Goal: Task Accomplishment & Management: Complete application form

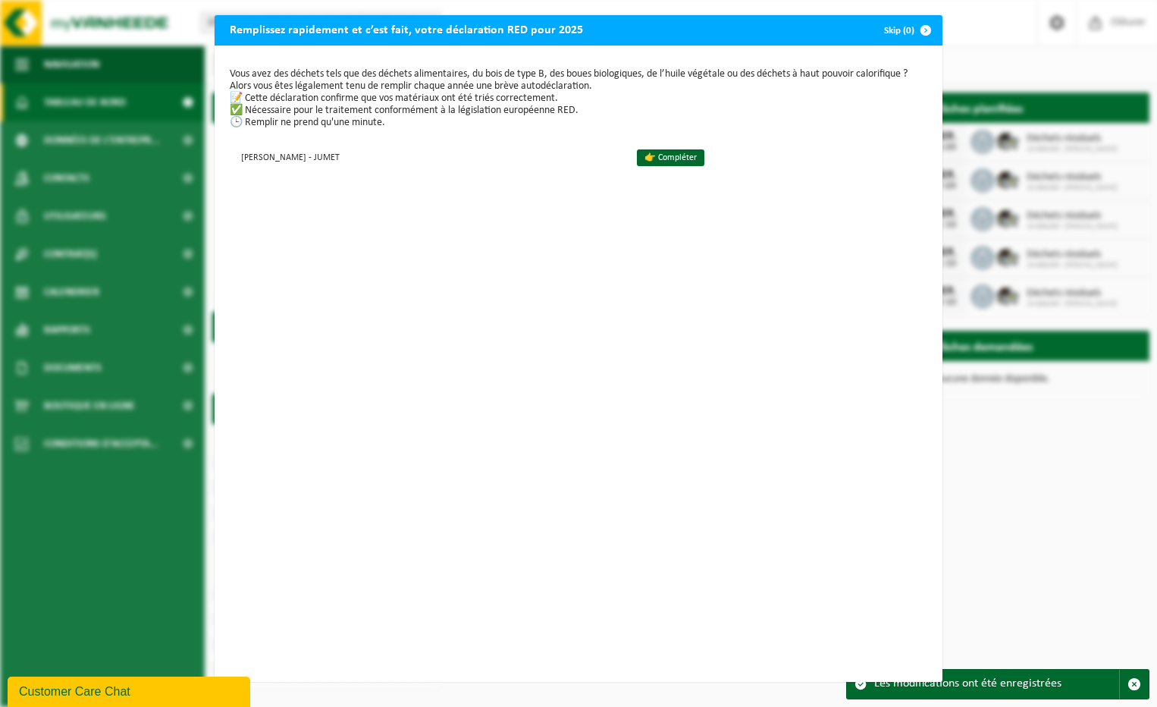
click at [696, 212] on div "Vous avez des déchets tels que des déchets alimentaires, du bois de type B, des…" at bounding box center [579, 363] width 728 height 636
click at [665, 162] on link "👉 Compléter" at bounding box center [670, 157] width 67 height 17
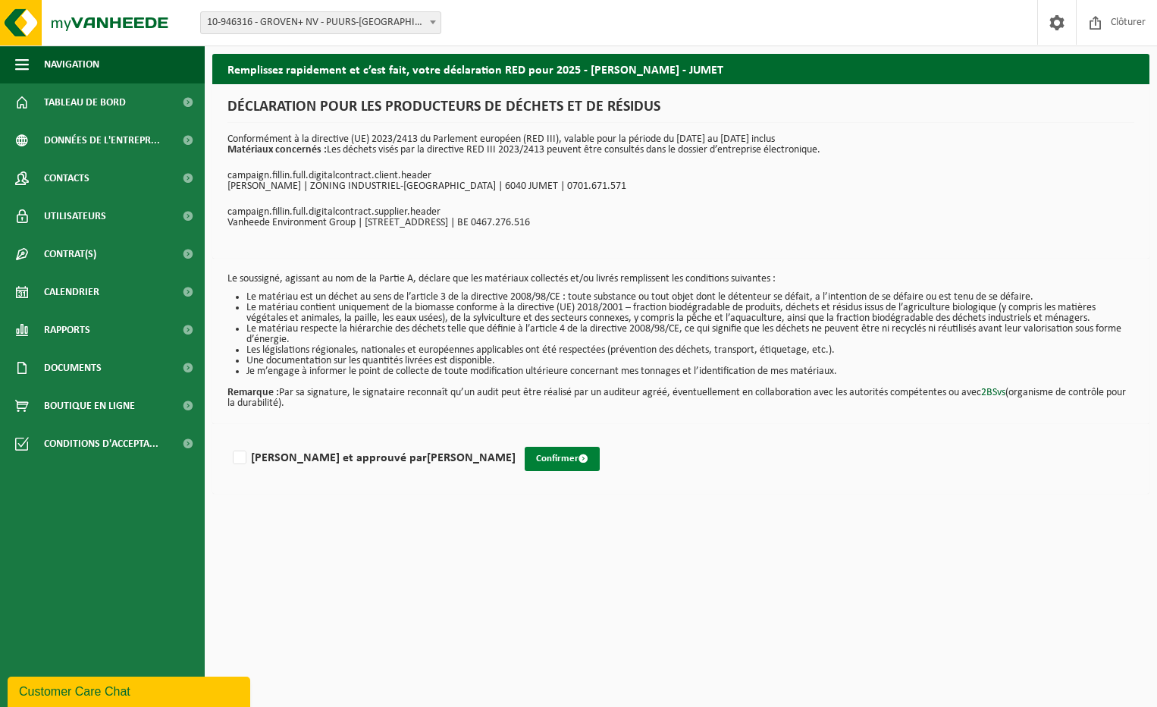
click at [525, 459] on button "Confirmer" at bounding box center [562, 459] width 75 height 24
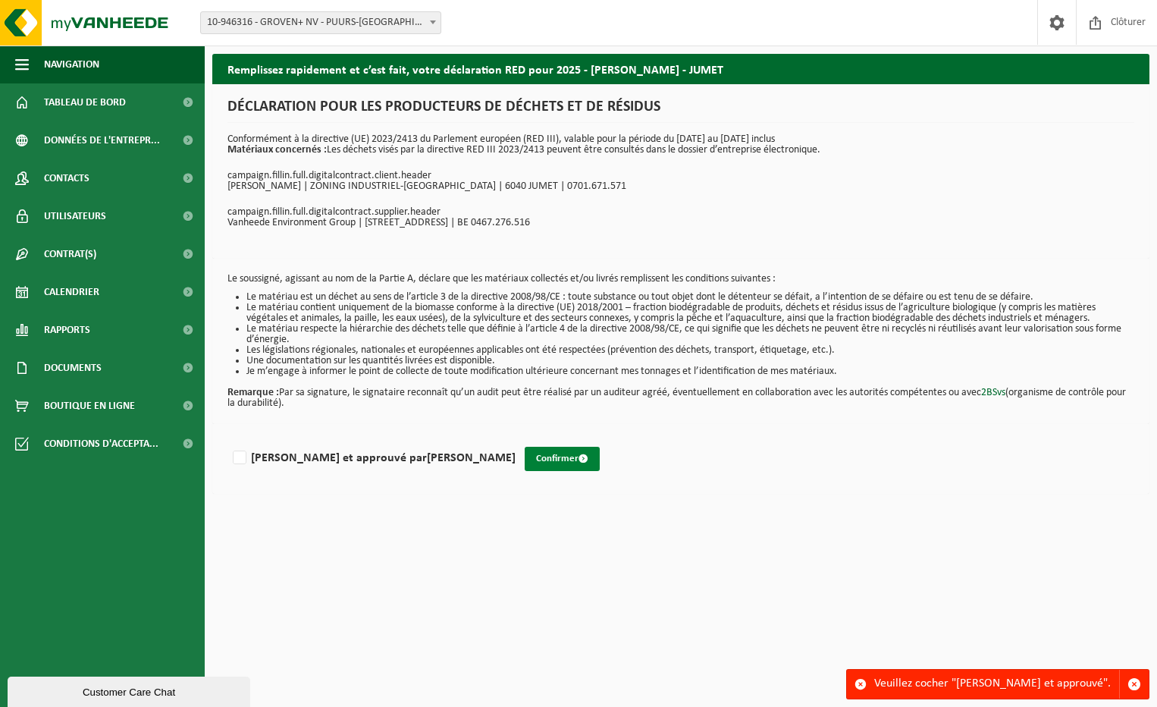
click at [525, 452] on button "Confirmer" at bounding box center [562, 459] width 75 height 24
drag, startPoint x: 243, startPoint y: 457, endPoint x: 306, endPoint y: 459, distance: 63.7
click at [245, 456] on label "Lu et approuvé par ANTHONY PEZZOTTI" at bounding box center [373, 458] width 286 height 23
click at [516, 439] on input "Lu et approuvé par ANTHONY PEZZOTTI" at bounding box center [516, 438] width 1 height 1
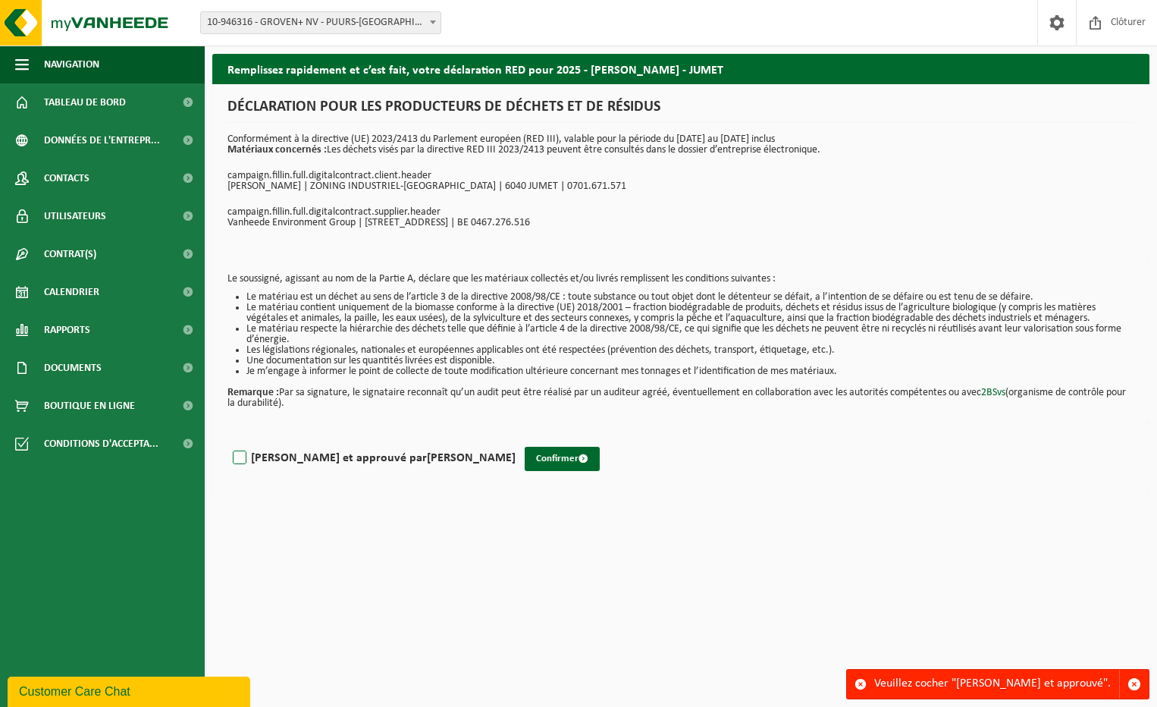
checkbox input "true"
click at [525, 461] on button "Confirmer" at bounding box center [562, 459] width 75 height 24
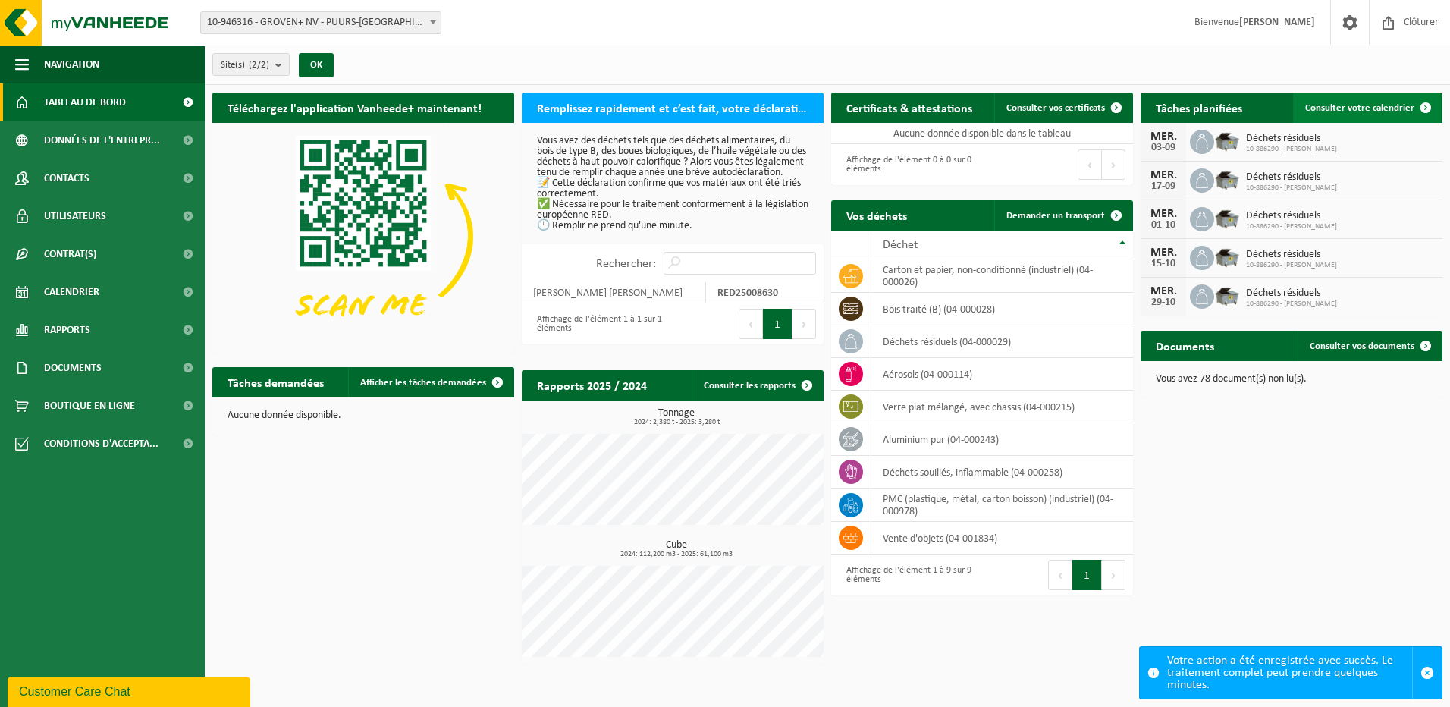
click at [1156, 107] on span at bounding box center [1425, 108] width 30 height 30
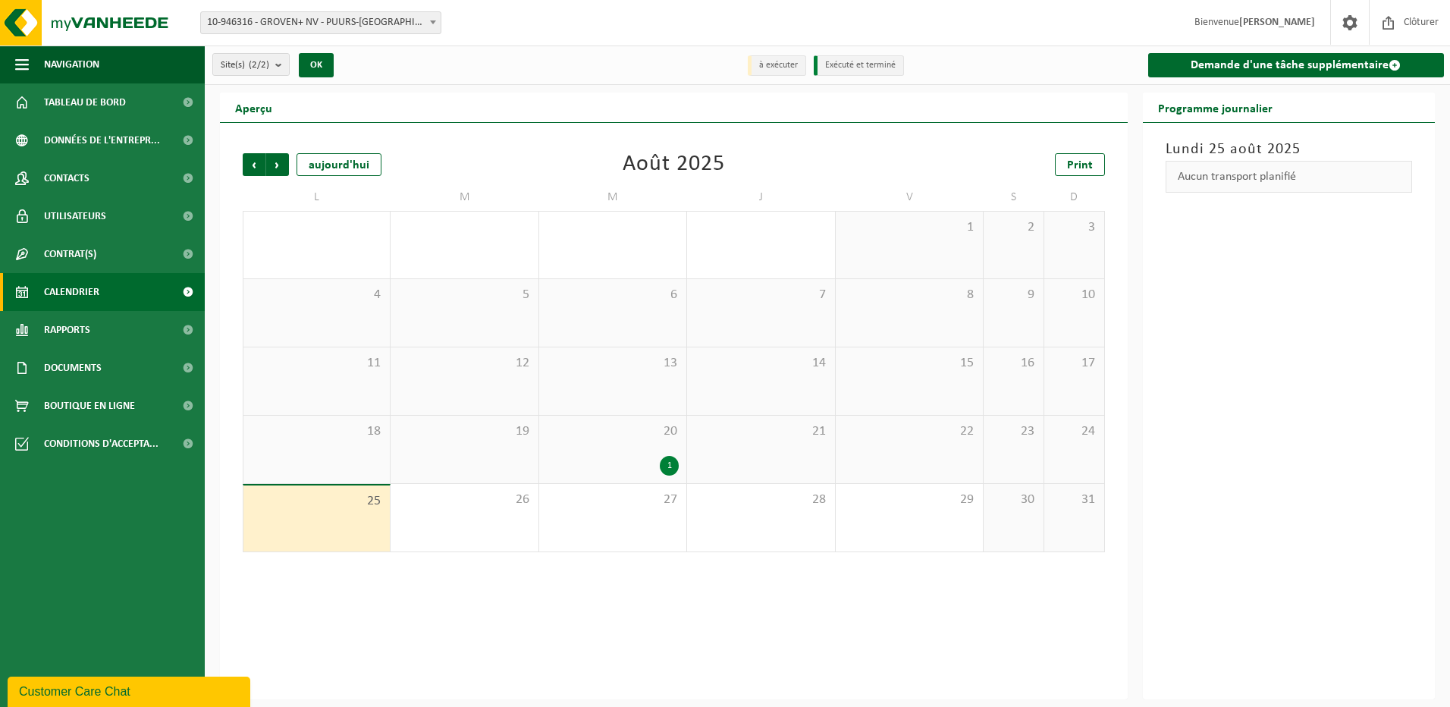
click at [656, 429] on span "20" at bounding box center [613, 431] width 132 height 17
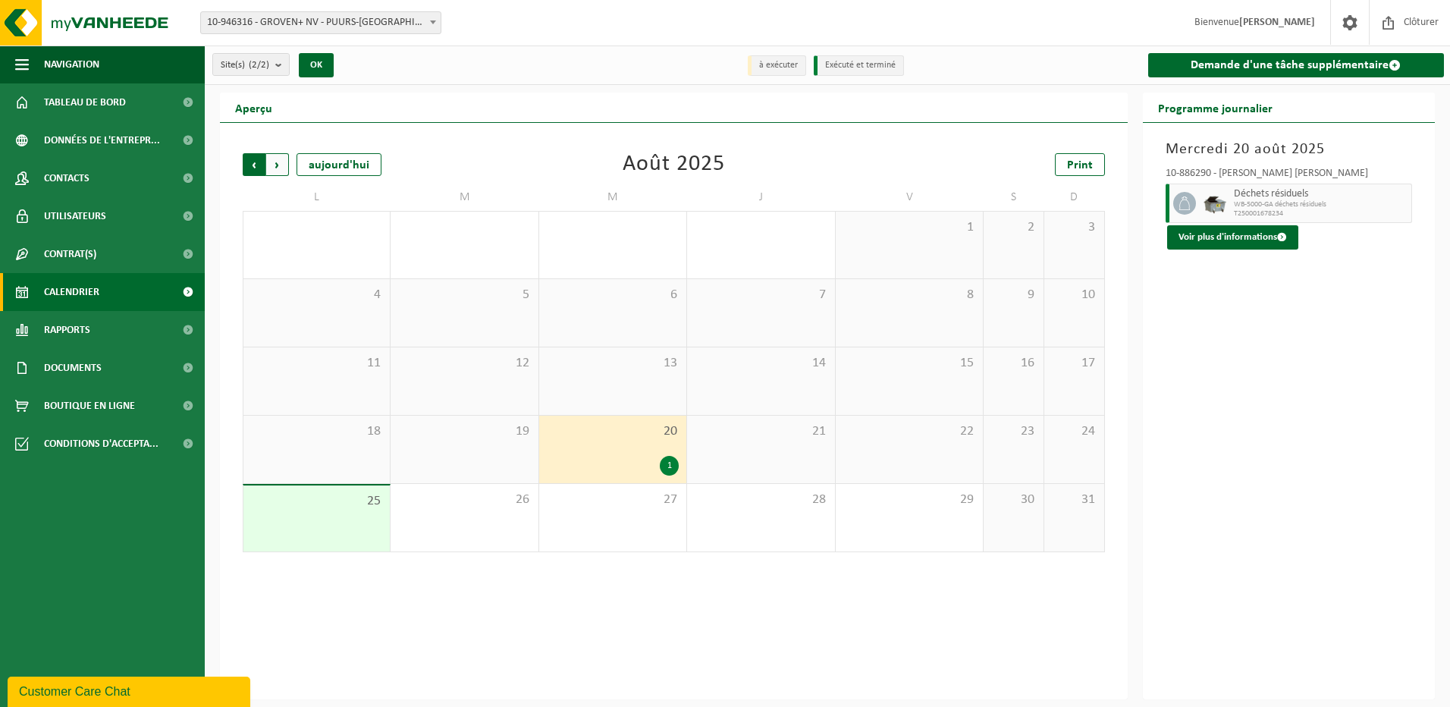
click at [278, 168] on span "Suivant" at bounding box center [277, 164] width 23 height 23
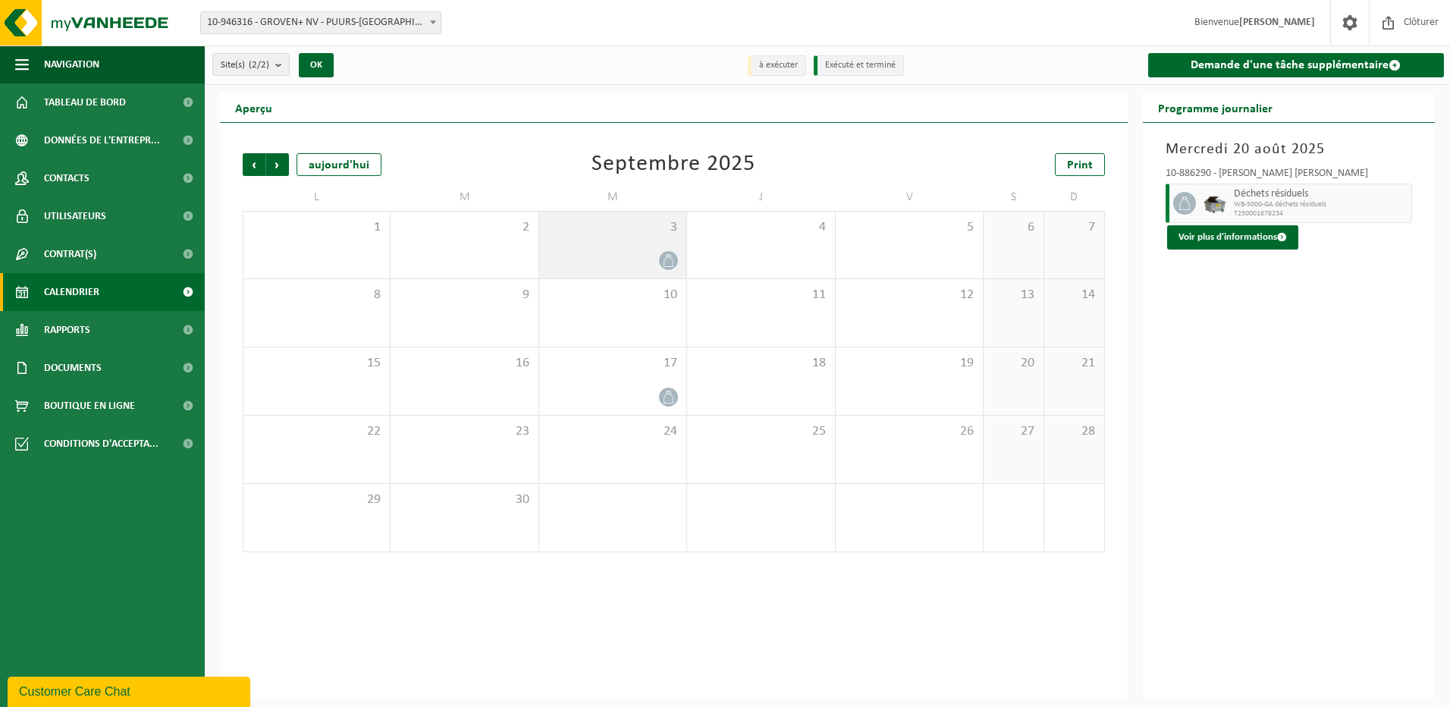
click at [647, 253] on div at bounding box center [613, 260] width 132 height 20
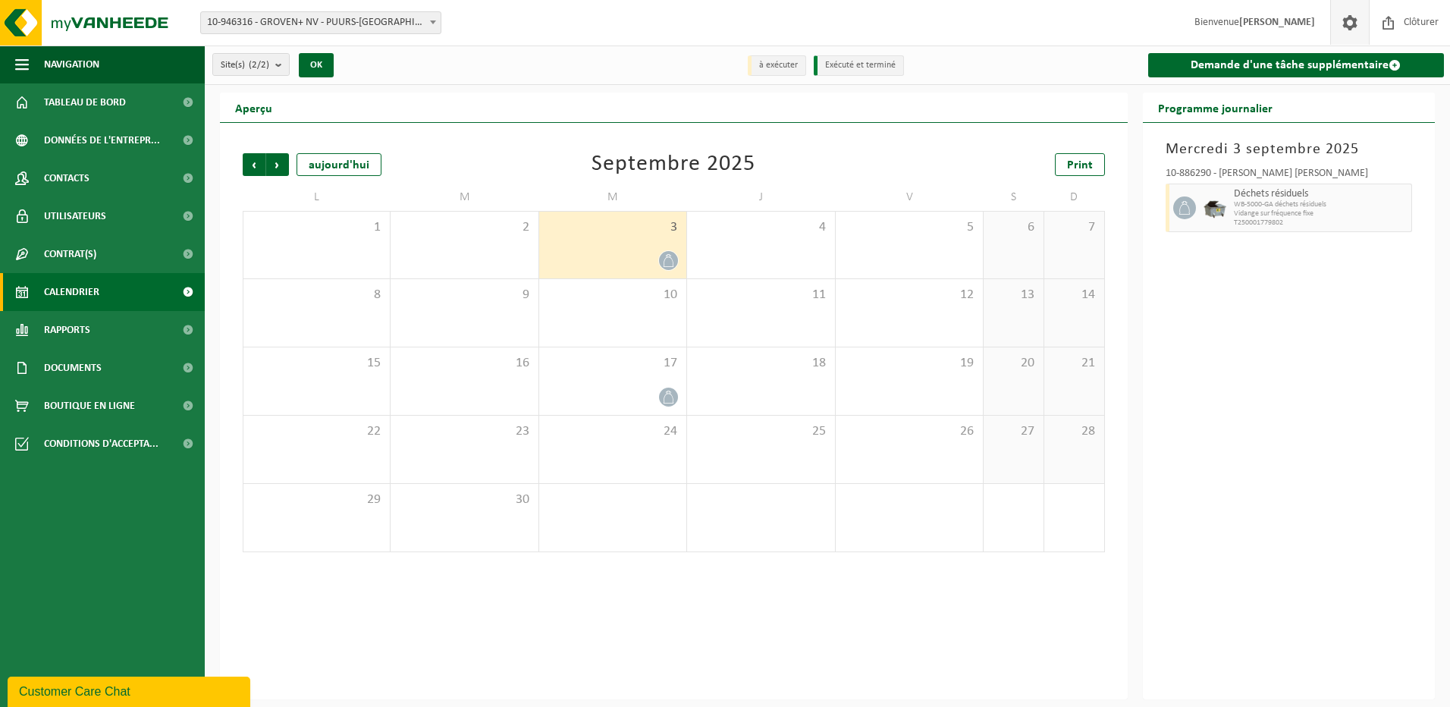
click at [1350, 26] on span at bounding box center [1349, 22] width 23 height 45
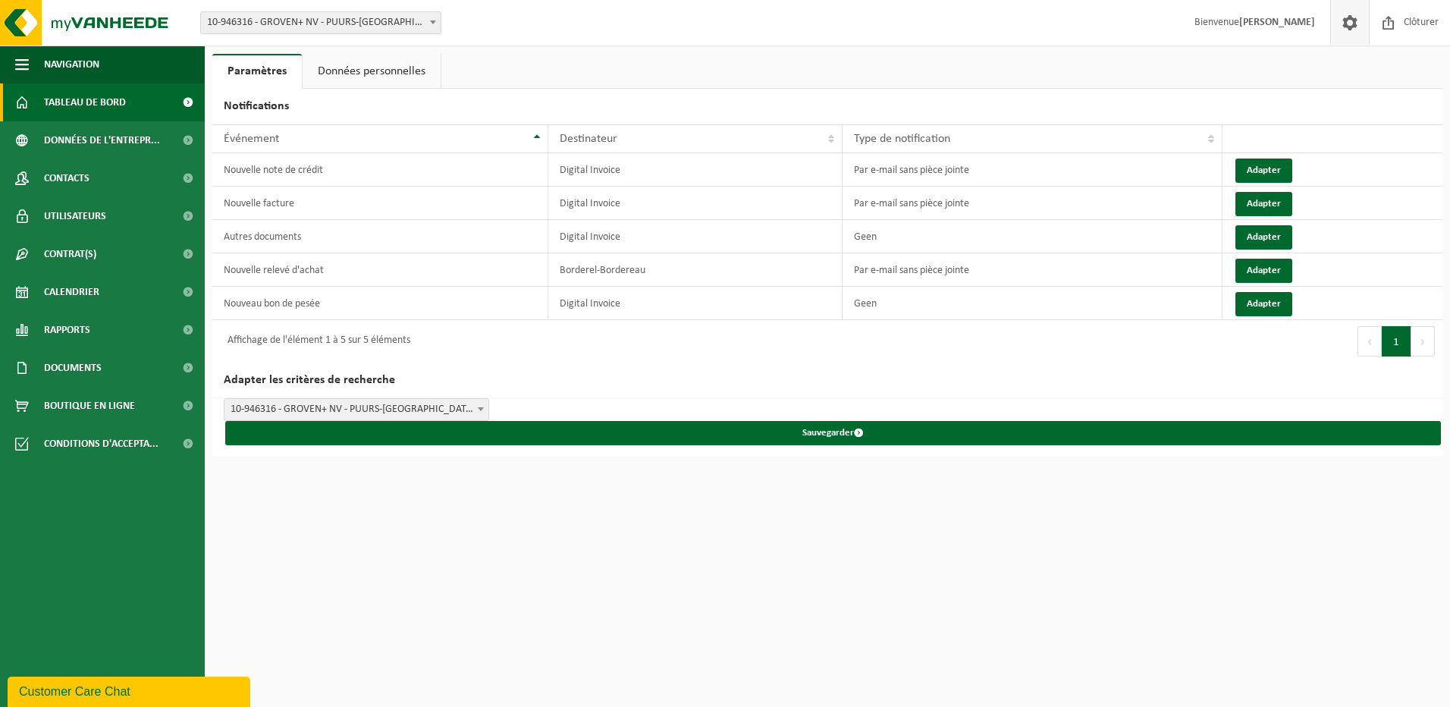
click at [89, 106] on span "Tableau de bord" at bounding box center [85, 102] width 82 height 38
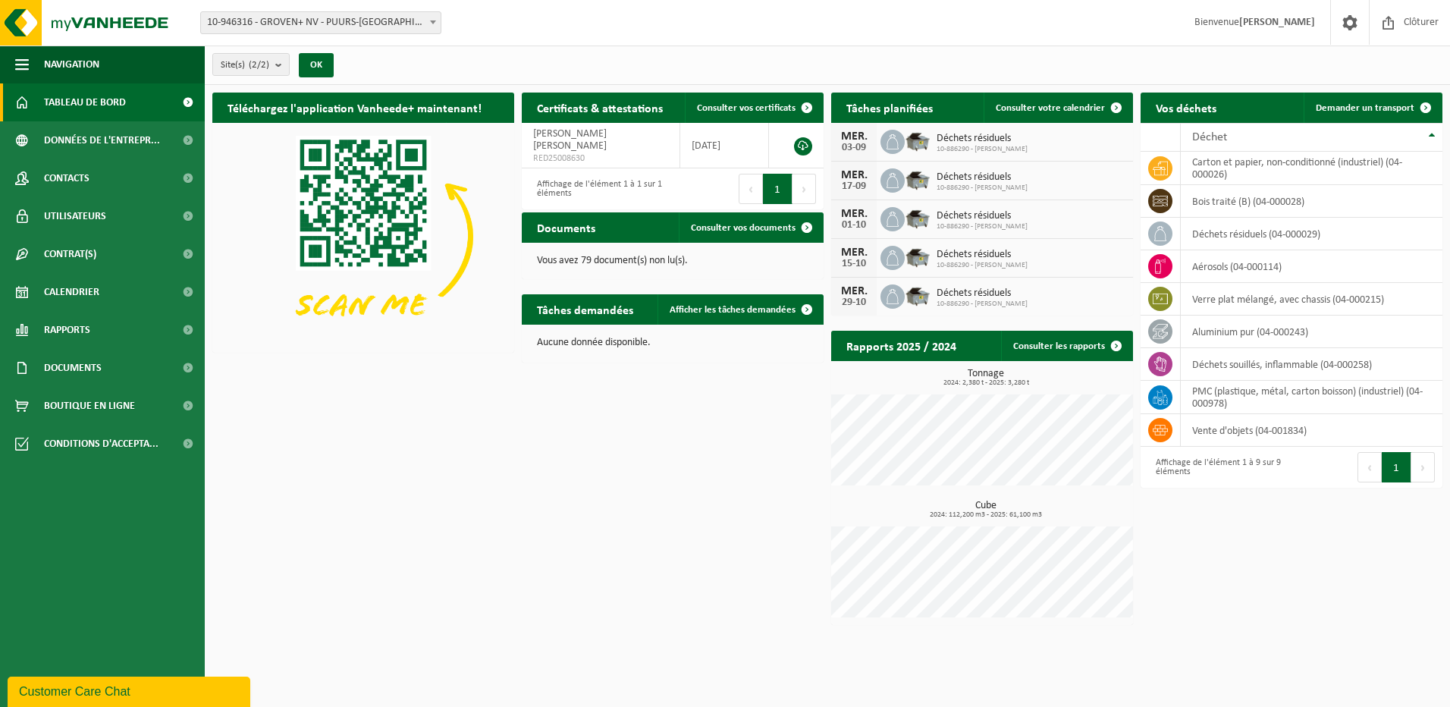
click at [1300, 27] on strong "[PERSON_NAME]" at bounding box center [1277, 22] width 76 height 11
click at [1348, 20] on span at bounding box center [1349, 22] width 23 height 45
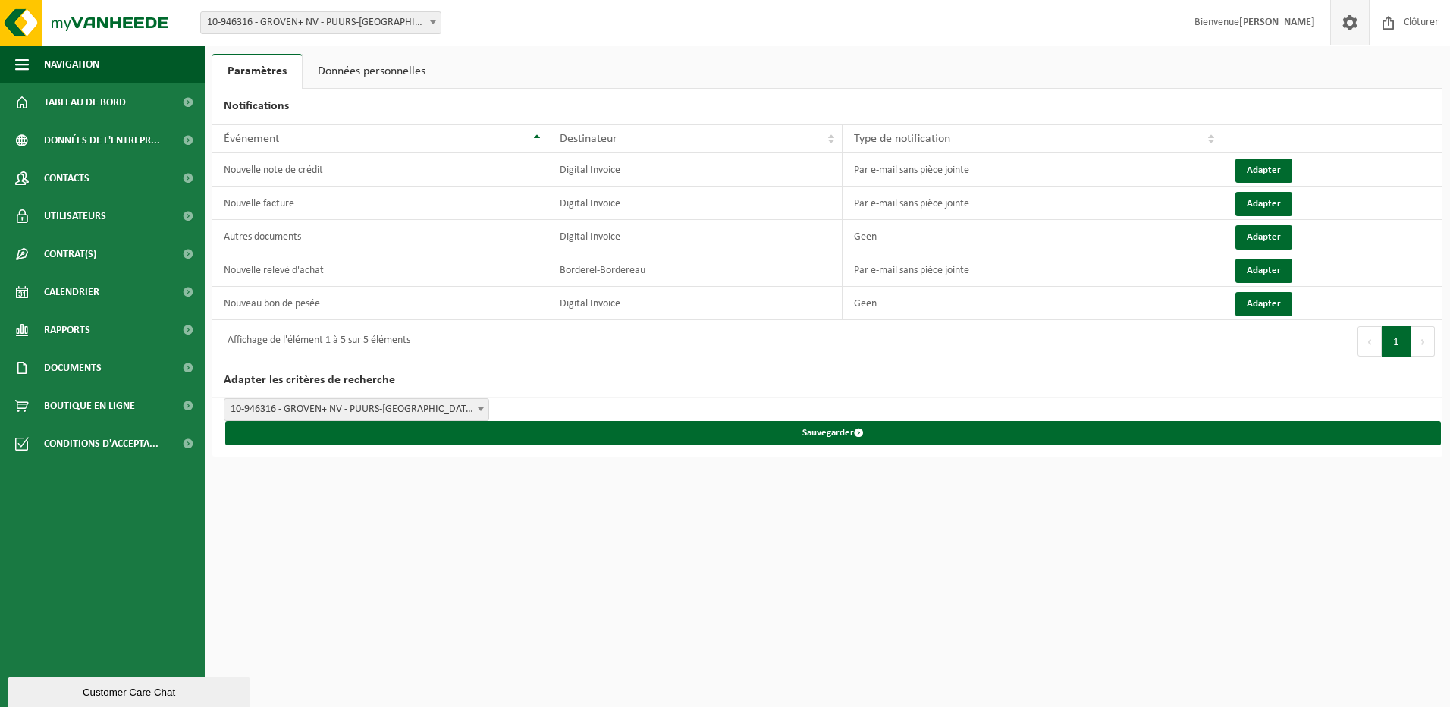
click at [1348, 21] on span at bounding box center [1349, 22] width 23 height 45
click at [1287, 21] on strong "[PERSON_NAME]" at bounding box center [1277, 22] width 76 height 11
click at [1352, 25] on span at bounding box center [1349, 22] width 23 height 45
click at [97, 101] on span "Tableau de bord" at bounding box center [85, 102] width 82 height 38
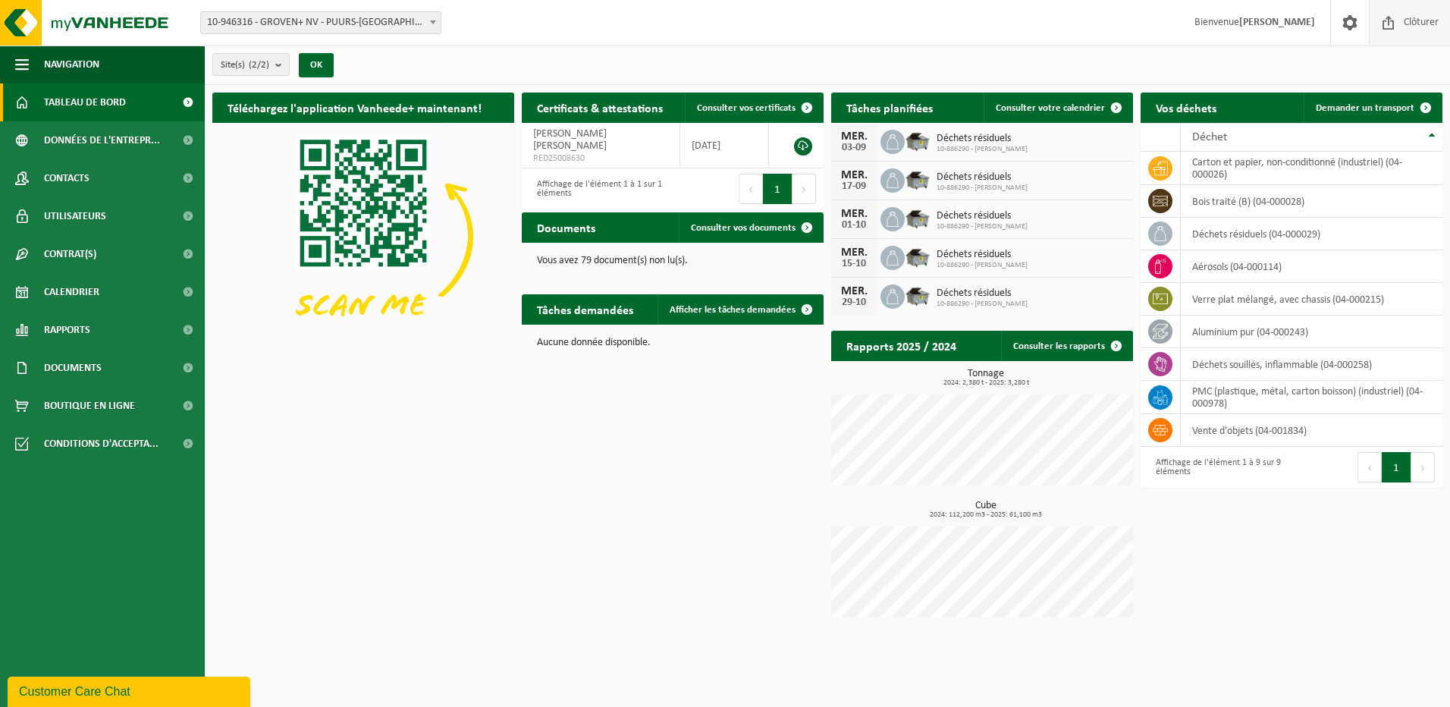
click at [1410, 24] on span "Clôturer" at bounding box center [1421, 22] width 42 height 45
